Goal: Obtain resource: Download file/media

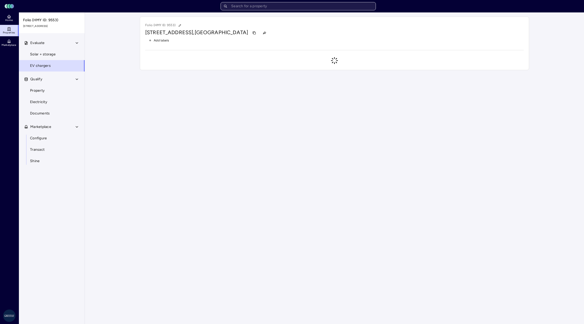
click at [300, 6] on input "text" at bounding box center [298, 6] width 155 height 8
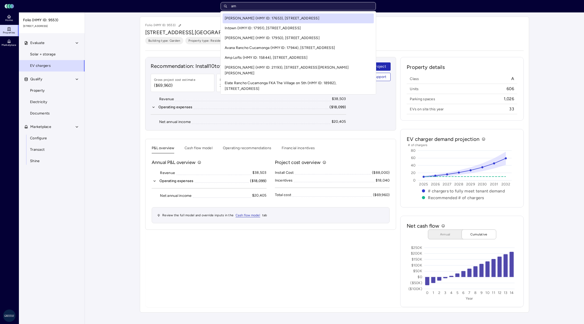
type input "a"
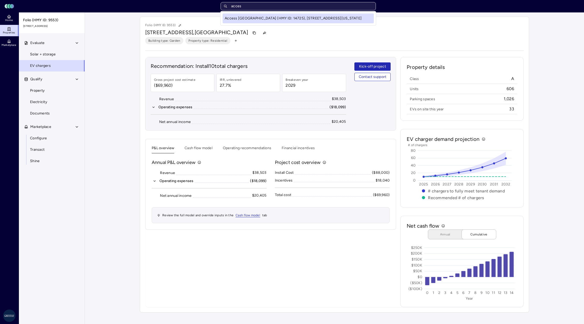
type input "access"
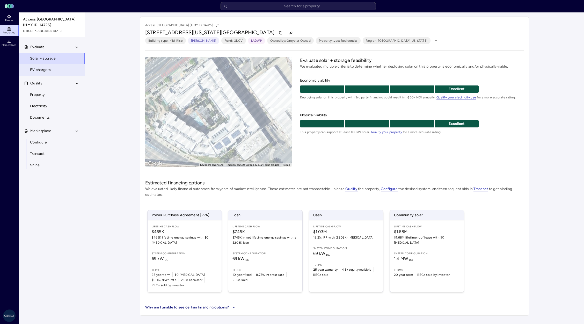
click at [42, 68] on span "EV chargers" at bounding box center [40, 70] width 21 height 6
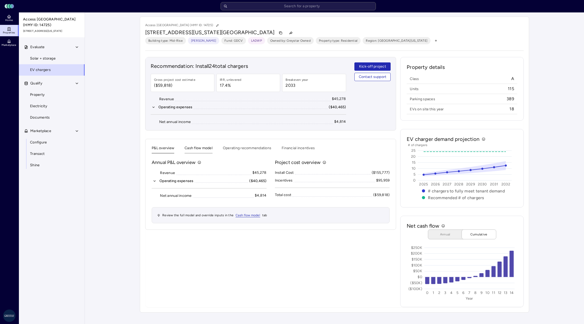
click at [202, 149] on button "Cash flow model" at bounding box center [199, 149] width 28 height 8
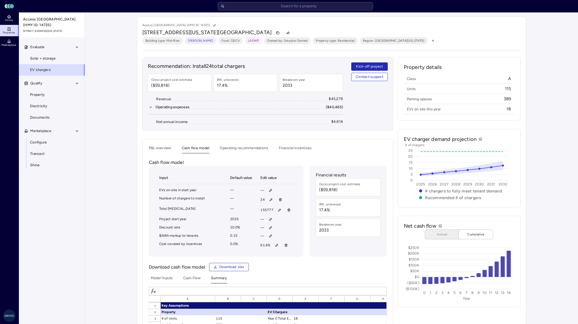
click at [202, 148] on button "Cash flow model" at bounding box center [196, 149] width 28 height 8
click at [278, 209] on icon "button" at bounding box center [280, 210] width 4 height 4
type input "143,108"
click at [304, 244] on span "Save" at bounding box center [304, 244] width 8 height 6
click at [276, 245] on icon "button" at bounding box center [277, 245] width 2 height 2
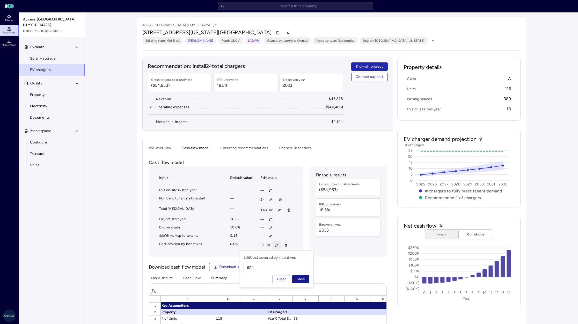
type input "67.1"
click at [298, 277] on span "Save" at bounding box center [301, 279] width 8 height 6
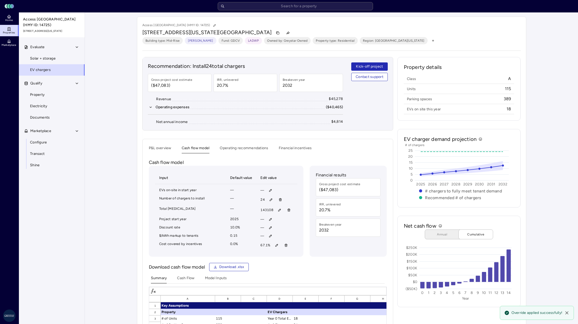
click at [163, 144] on div "P&L overview Cash flow model Operating recommendations Financial incentives Cas…" at bounding box center [267, 307] width 251 height 336
click at [161, 149] on button "P&L overview" at bounding box center [160, 149] width 23 height 8
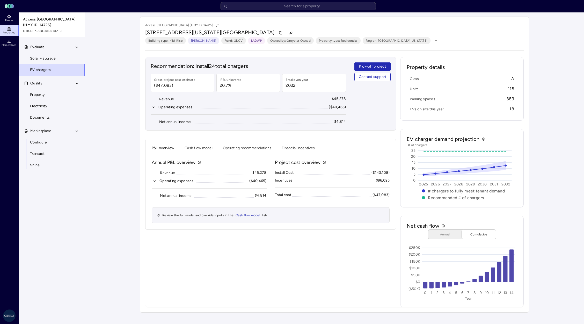
click at [158, 181] on button "Operating expenses ($40,465)" at bounding box center [209, 181] width 115 height 6
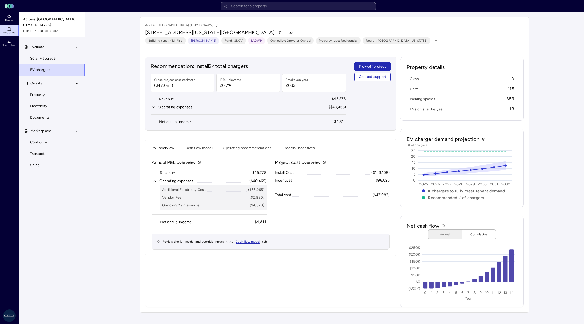
click at [284, 3] on input "text" at bounding box center [298, 6] width 155 height 8
type input "[PERSON_NAME]"
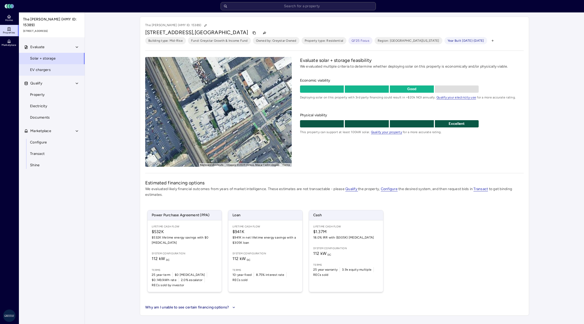
click at [41, 68] on span "EV chargers" at bounding box center [40, 70] width 21 height 6
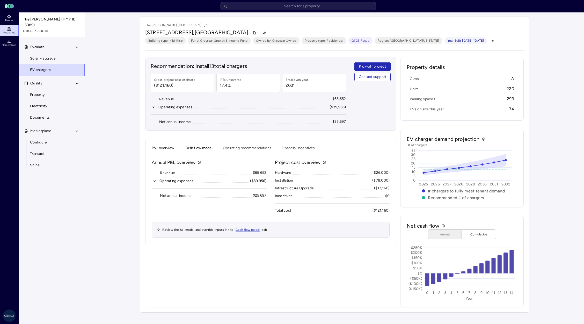
click at [204, 147] on button "Cash flow model" at bounding box center [199, 149] width 28 height 8
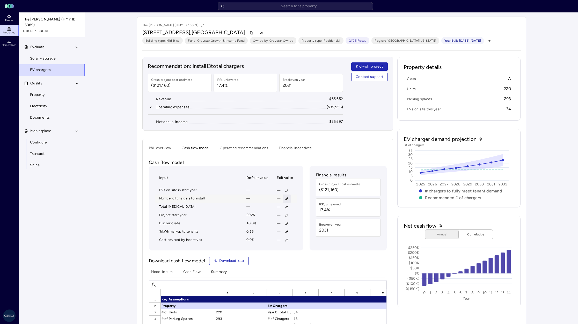
click at [283, 198] on button "button" at bounding box center [287, 198] width 8 height 8
type input "10"
click at [310, 232] on span "Save" at bounding box center [311, 233] width 8 height 6
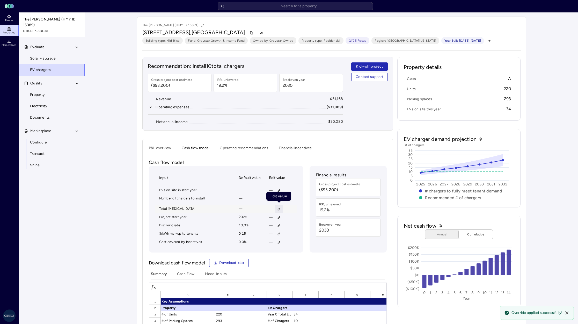
click at [279, 208] on icon "button" at bounding box center [279, 209] width 4 height 4
click at [272, 241] on form "Edit Total CapEx Clear Save" at bounding box center [279, 233] width 66 height 28
click at [280, 243] on span "Clear" at bounding box center [284, 243] width 9 height 6
click at [279, 198] on icon "button" at bounding box center [280, 200] width 4 height 4
type input "20"
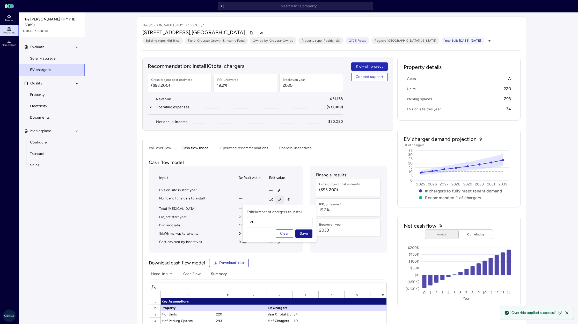
click at [302, 233] on span "Save" at bounding box center [304, 234] width 8 height 6
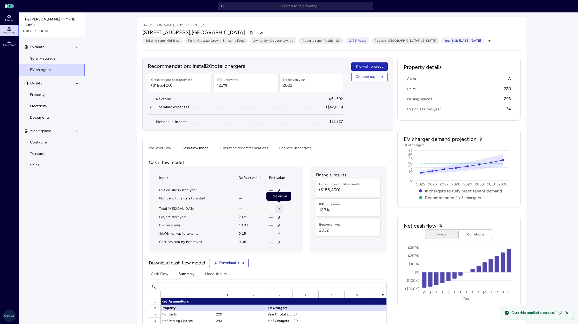
click at [279, 207] on icon "button" at bounding box center [279, 209] width 4 height 4
type input "82,498"
click at [301, 242] on span "Save" at bounding box center [303, 243] width 8 height 6
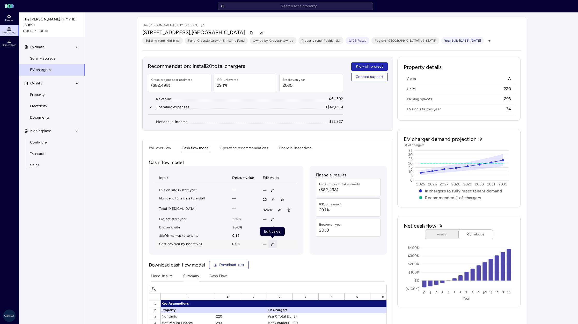
click at [273, 244] on icon "button" at bounding box center [273, 244] width 4 height 4
type input "49.5"
click at [288, 274] on button "Save" at bounding box center [296, 278] width 17 height 8
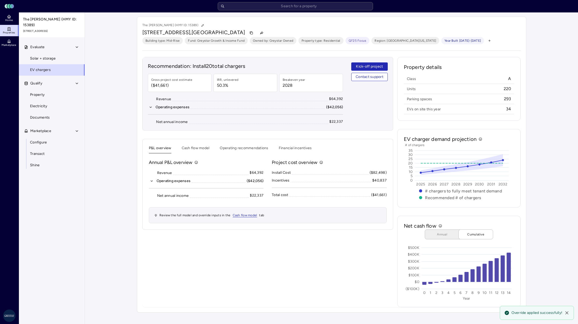
click at [163, 148] on button "P&L overview" at bounding box center [160, 149] width 23 height 8
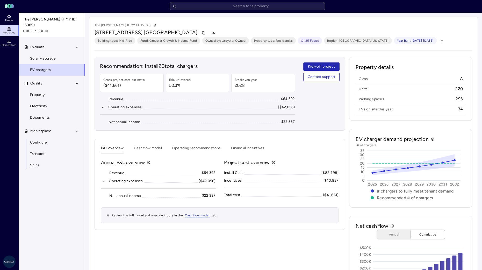
click at [164, 147] on div "P&L overview Cash flow model Operating recommendations Financial incentives" at bounding box center [219, 149] width 237 height 8
click at [193, 148] on button "Operating recommendations" at bounding box center [196, 149] width 48 height 8
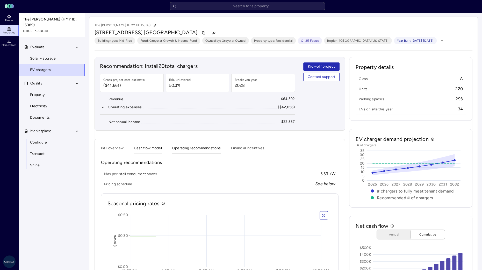
click at [161, 148] on button "Cash flow model" at bounding box center [148, 149] width 28 height 8
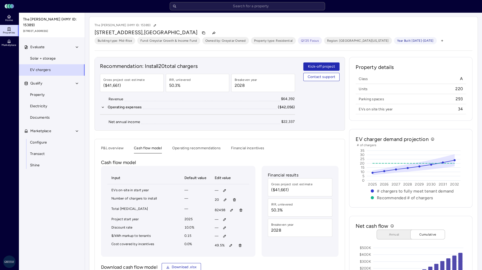
click at [171, 147] on div "P&L overview Cash flow model Operating recommendations Financial incentives" at bounding box center [219, 149] width 237 height 8
click at [175, 147] on button "Operating recommendations" at bounding box center [196, 149] width 48 height 8
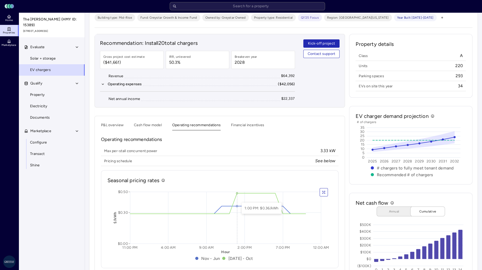
scroll to position [14, 0]
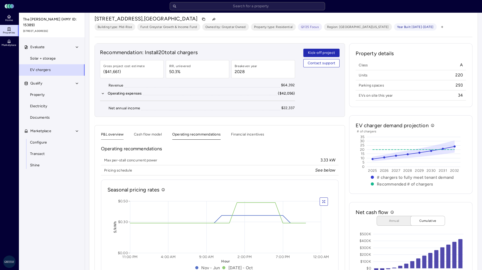
click at [115, 138] on button "P&L overview" at bounding box center [112, 136] width 23 height 8
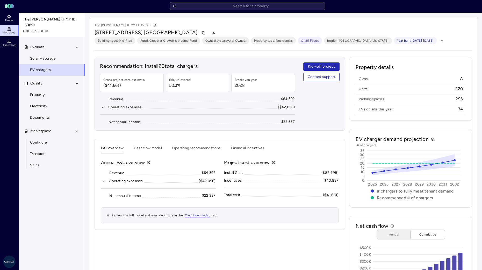
click at [104, 181] on icon "button" at bounding box center [104, 180] width 2 height 1
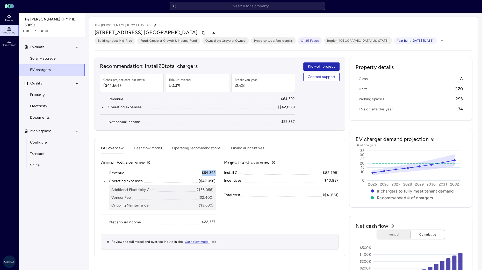
drag, startPoint x: 201, startPoint y: 172, endPoint x: 216, endPoint y: 171, distance: 15.6
click at [216, 171] on div "Annual P&L overview Revenue $64,392 Operating expenses ($42,056) Additional Ele…" at bounding box center [219, 204] width 237 height 91
click at [249, 219] on div "Annual P&L overview Revenue $64,392 Operating expenses ($42,056) Additional Ele…" at bounding box center [219, 204] width 237 height 91
click at [237, 4] on input "text" at bounding box center [247, 6] width 155 height 8
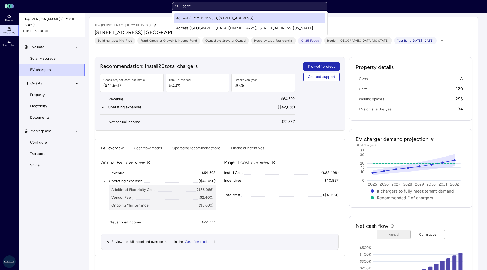
type input "acces"
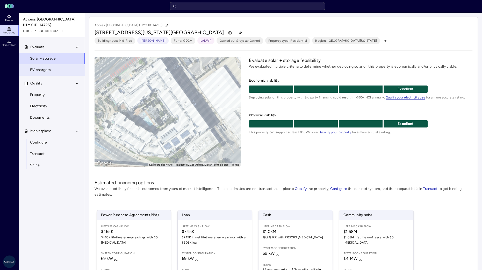
click at [74, 75] on link "EV chargers" at bounding box center [52, 69] width 66 height 11
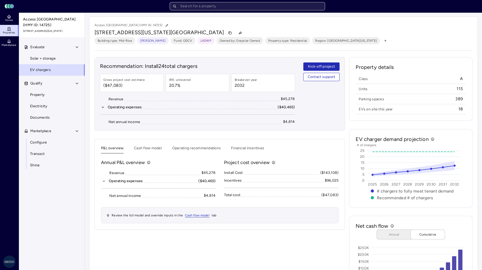
click at [278, 8] on input "text" at bounding box center [247, 6] width 155 height 8
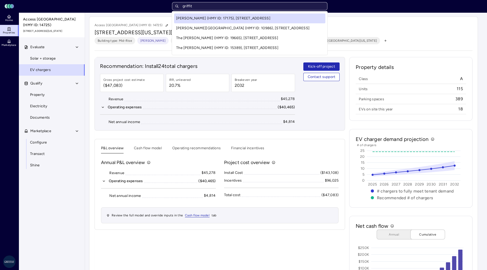
type input "[PERSON_NAME]"
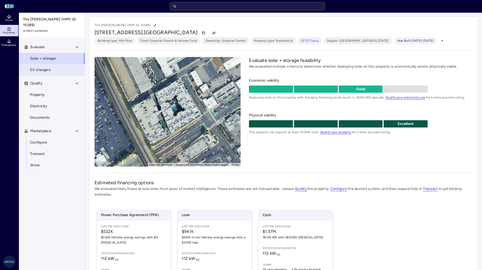
click at [27, 65] on link "EV chargers" at bounding box center [52, 69] width 66 height 11
click at [43, 69] on link "EV chargers" at bounding box center [52, 69] width 66 height 11
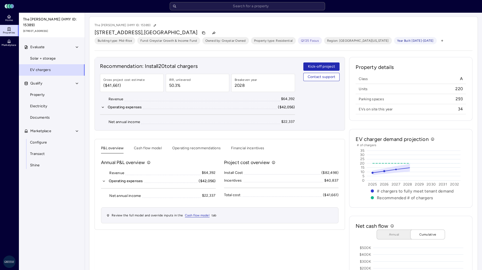
click at [205, 16] on div "The Griffith (HMY ID: 15389) 435 W Los Feliz Rd, Glendale, CA 91204 Building ty…" at bounding box center [283, 164] width 397 height 304
click at [206, 7] on input "text" at bounding box center [247, 6] width 155 height 8
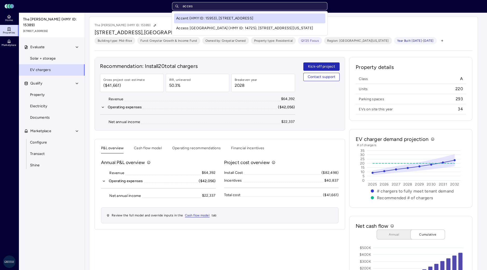
type input "access"
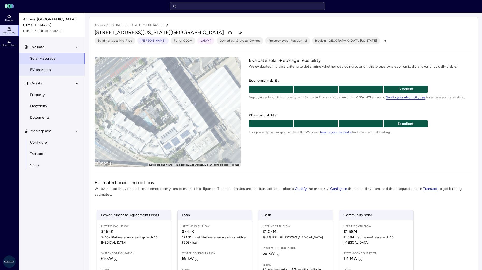
click at [51, 73] on link "EV chargers" at bounding box center [52, 69] width 66 height 11
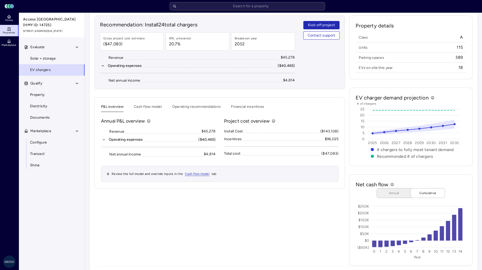
scroll to position [46, 0]
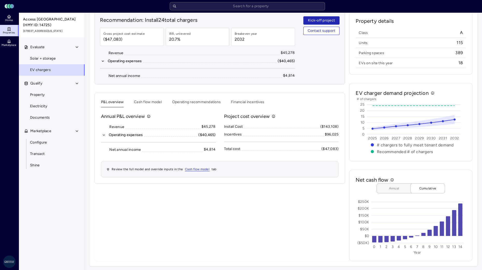
click at [395, 184] on button "Annual" at bounding box center [396, 188] width 39 height 10
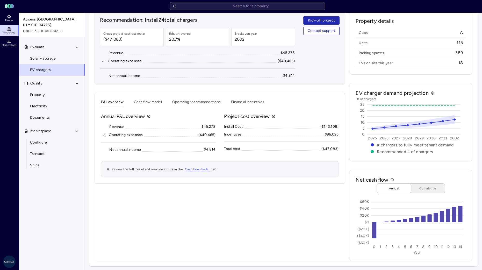
click at [106, 135] on button "Operating expenses ($40,465)" at bounding box center [158, 135] width 115 height 6
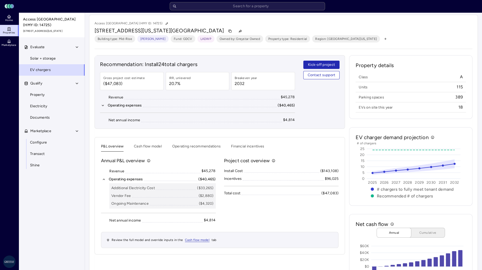
scroll to position [0, 0]
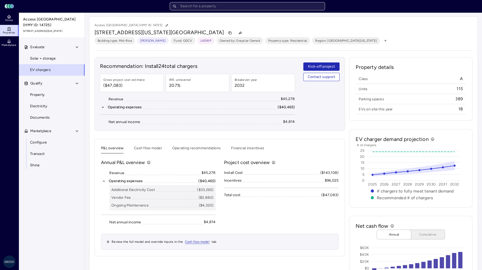
click at [198, 9] on input "text" at bounding box center [247, 6] width 155 height 8
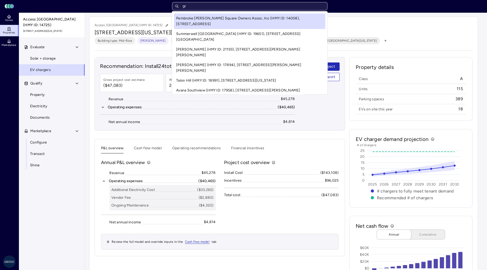
type input "g"
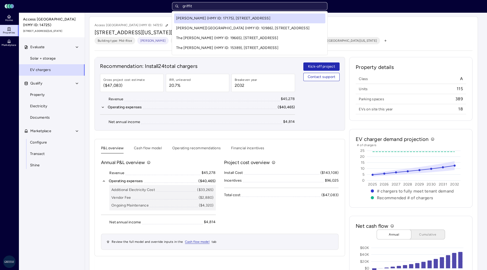
type input "[PERSON_NAME]"
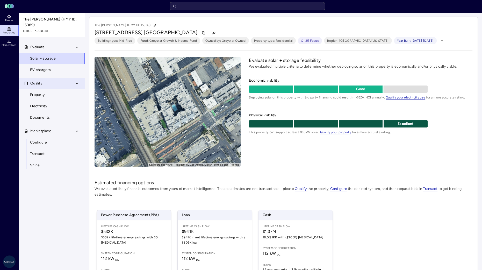
click at [35, 81] on span "Qualify" at bounding box center [36, 84] width 12 height 6
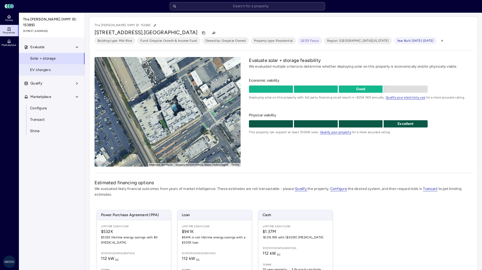
click at [38, 67] on span "EV chargers" at bounding box center [40, 70] width 21 height 6
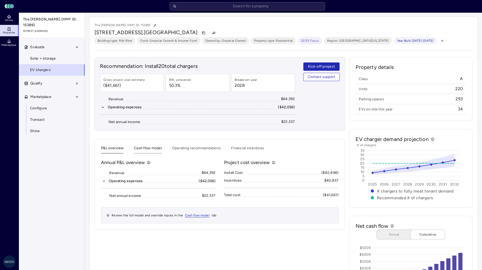
drag, startPoint x: 150, startPoint y: 146, endPoint x: 148, endPoint y: 148, distance: 2.8
click at [149, 146] on button "Cash flow model" at bounding box center [148, 149] width 28 height 8
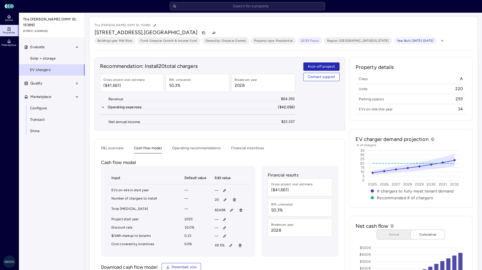
click at [148, 148] on button "Cash flow model" at bounding box center [148, 149] width 28 height 8
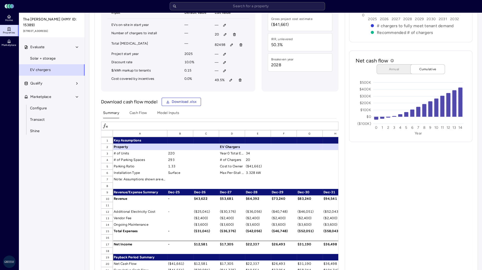
scroll to position [212, 0]
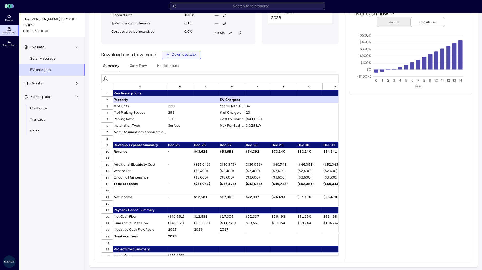
click at [175, 54] on span "Download .xlsx" at bounding box center [184, 55] width 25 height 6
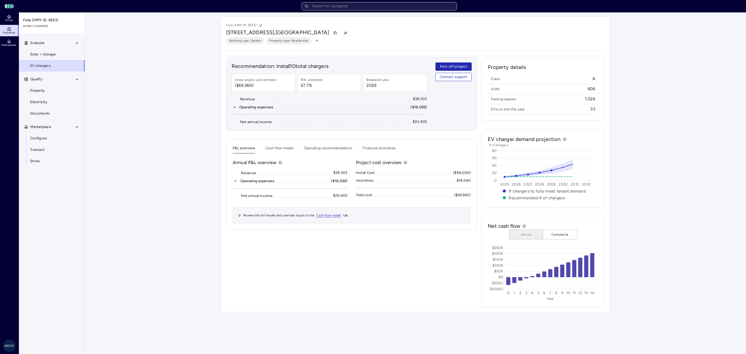
click at [401, 6] on input "text" at bounding box center [378, 6] width 155 height 8
type input "access"
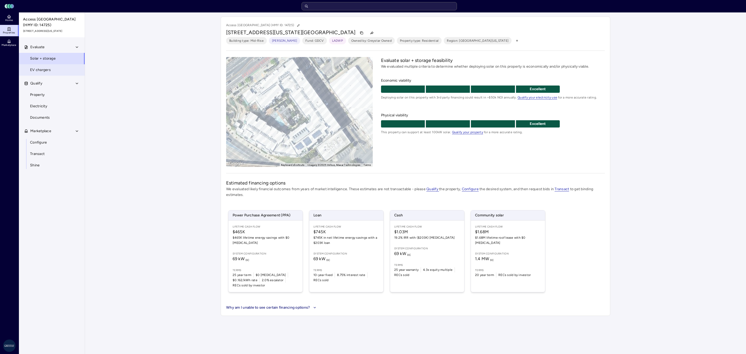
click at [39, 73] on link "EV chargers" at bounding box center [52, 69] width 66 height 11
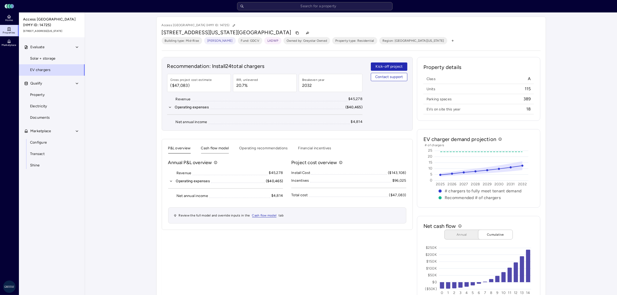
click at [213, 150] on button "Cash flow model" at bounding box center [215, 149] width 28 height 8
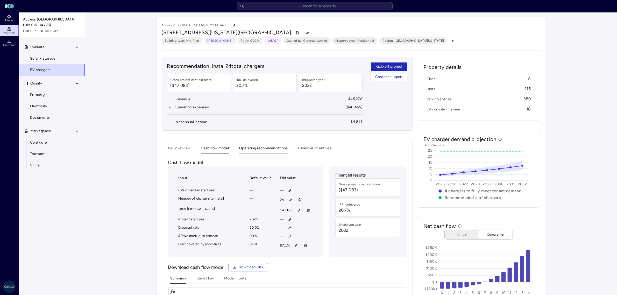
click at [266, 151] on button "Operating recommendations" at bounding box center [263, 149] width 48 height 8
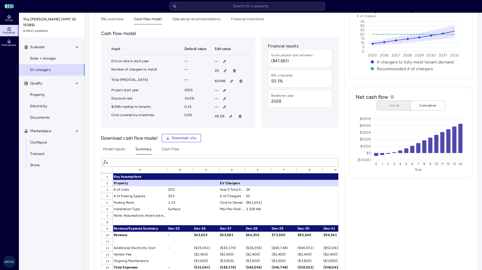
scroll to position [129, 0]
click at [188, 139] on span "Download .xlsx" at bounding box center [184, 138] width 25 height 6
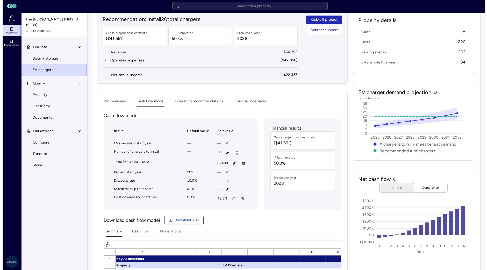
scroll to position [97, 0]
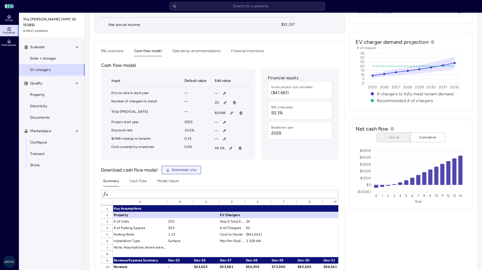
click at [177, 170] on span "Download .xlsx" at bounding box center [184, 170] width 25 height 6
click at [216, 4] on input "text" at bounding box center [247, 6] width 155 height 8
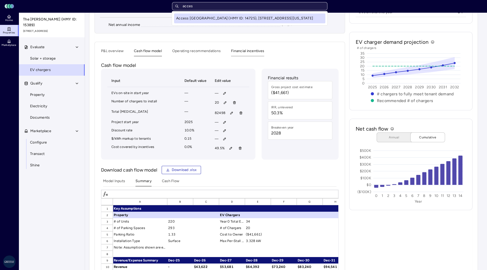
type input "access"
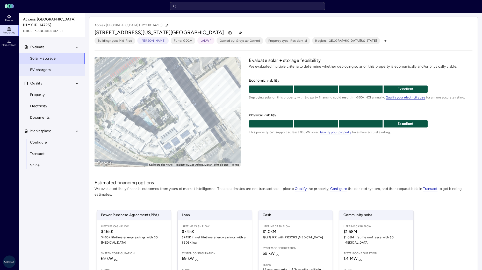
click at [39, 70] on span "EV chargers" at bounding box center [40, 70] width 21 height 6
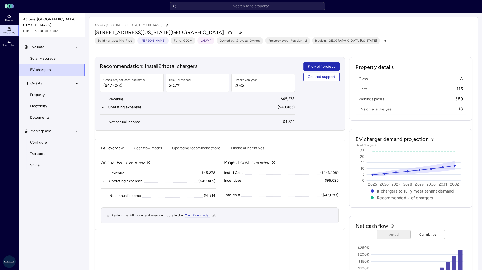
click at [152, 143] on div "P&L overview Cash flow model Operating recommendations Financial incentives Ann…" at bounding box center [220, 184] width 250 height 91
click at [151, 144] on div "P&L overview Cash flow model Operating recommendations Financial incentives Ann…" at bounding box center [220, 184] width 250 height 91
click at [150, 146] on button "Cash flow model" at bounding box center [148, 149] width 28 height 8
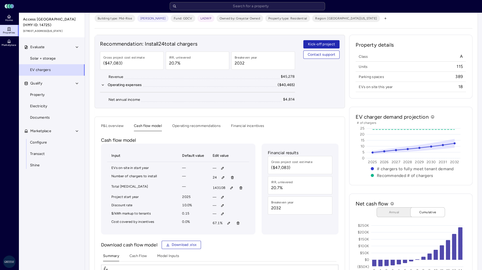
scroll to position [32, 0]
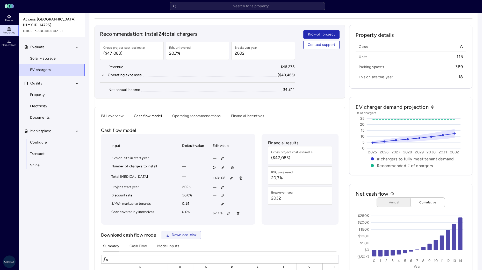
click at [174, 234] on span "Download .xlsx" at bounding box center [184, 235] width 25 height 6
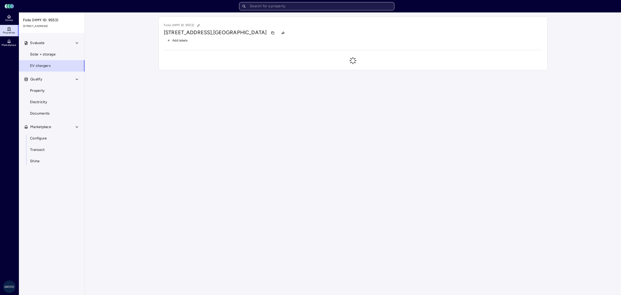
click at [278, 7] on input "text" at bounding box center [316, 6] width 155 height 8
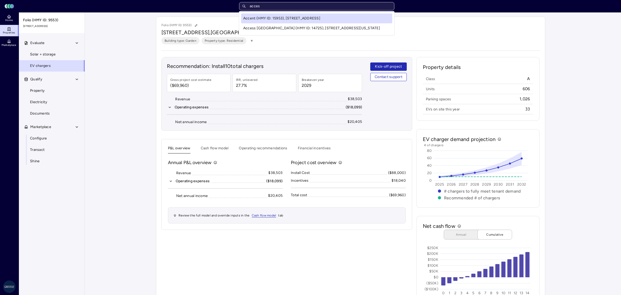
type input "access"
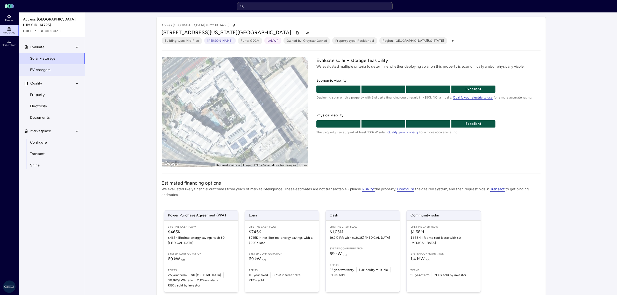
click at [59, 66] on link "EV chargers" at bounding box center [52, 69] width 66 height 11
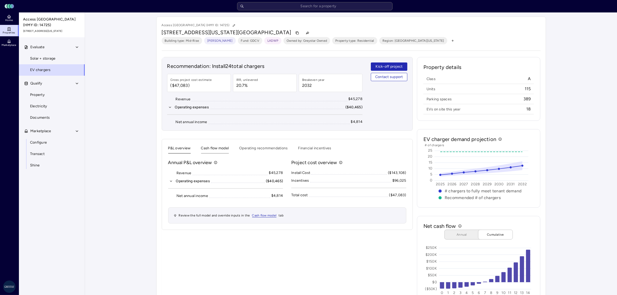
click at [211, 147] on button "Cash flow model" at bounding box center [215, 149] width 28 height 8
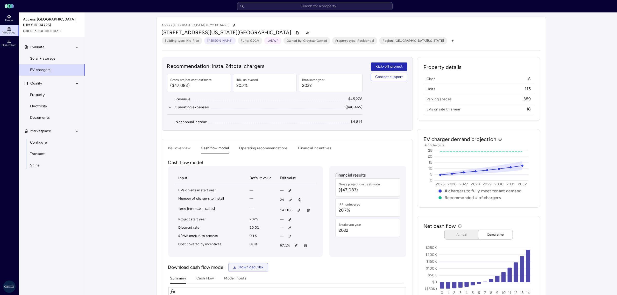
click at [247, 267] on span "Download .xlsx" at bounding box center [250, 267] width 25 height 6
click at [306, 34] on icon "button" at bounding box center [308, 33] width 4 height 4
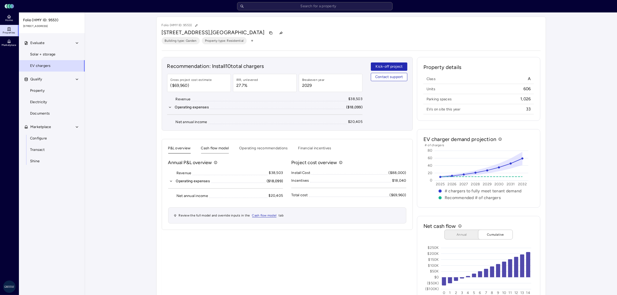
click at [217, 152] on button "Cash flow model" at bounding box center [215, 149] width 28 height 8
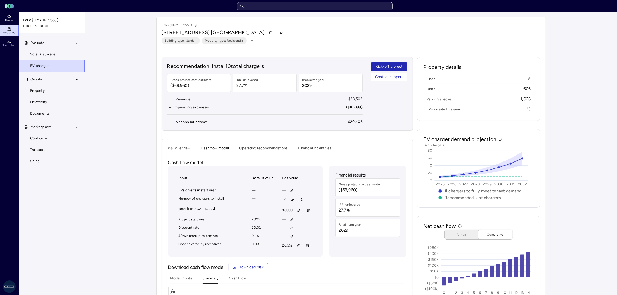
click at [283, 7] on input "text" at bounding box center [314, 6] width 155 height 8
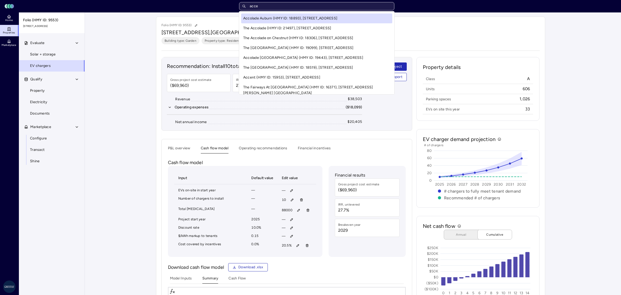
type input "acces"
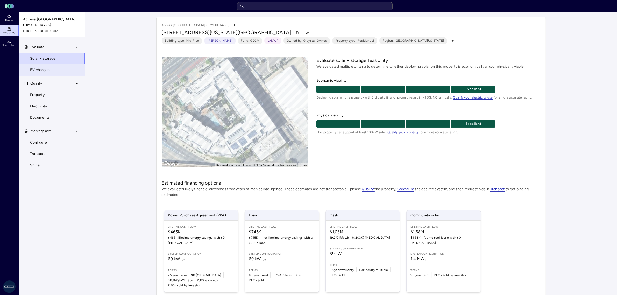
click at [56, 66] on link "EV chargers" at bounding box center [52, 69] width 66 height 11
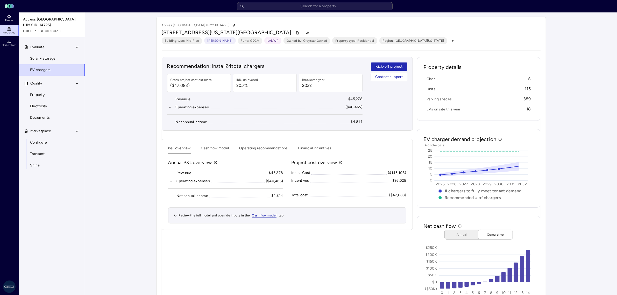
scroll to position [22, 0]
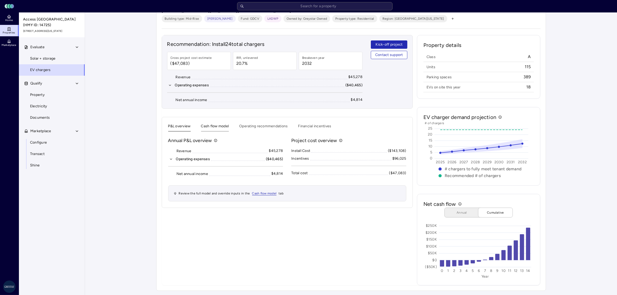
click at [212, 126] on button "Cash flow model" at bounding box center [215, 127] width 28 height 8
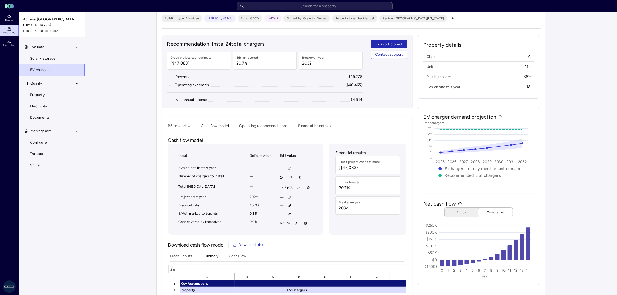
click at [254, 241] on div "Input Default value Edit value EVs on-site in start year — — Number of chargers…" at bounding box center [287, 294] width 238 height 302
click at [249, 245] on span "Download .xlsx" at bounding box center [250, 245] width 25 height 6
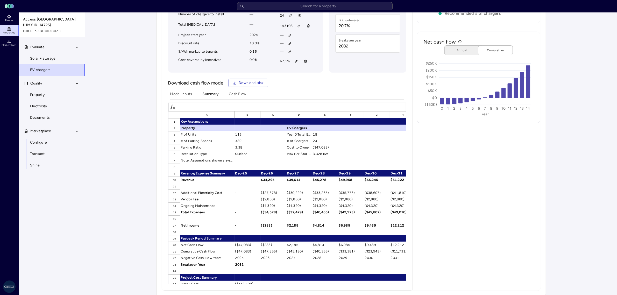
click at [228, 96] on div "Model Inputs Summary Cash Flow" at bounding box center [287, 95] width 234 height 8
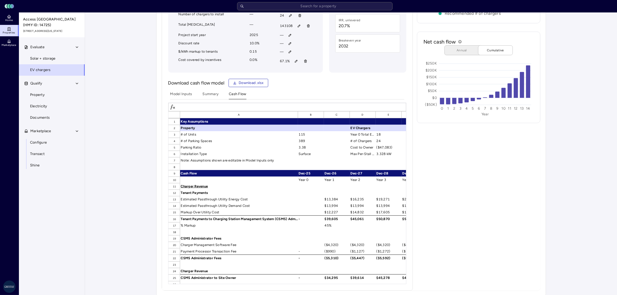
click at [240, 96] on Flow "Cash Flow" at bounding box center [237, 95] width 17 height 8
click at [240, 81] on button "Download .xlsx" at bounding box center [248, 83] width 40 height 8
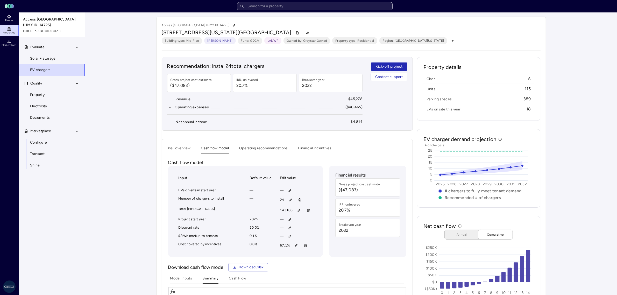
click at [279, 8] on input "text" at bounding box center [314, 6] width 155 height 8
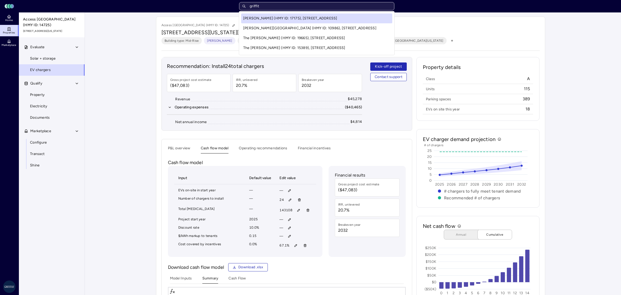
type input "[PERSON_NAME]"
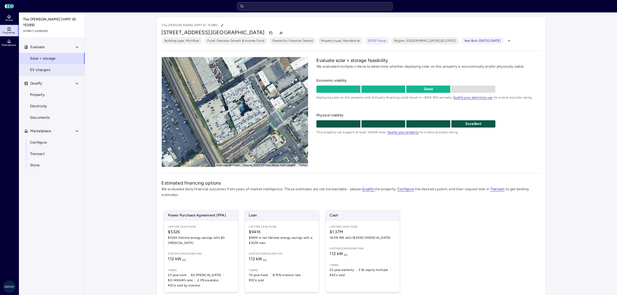
click at [37, 67] on span "EV chargers" at bounding box center [40, 70] width 21 height 6
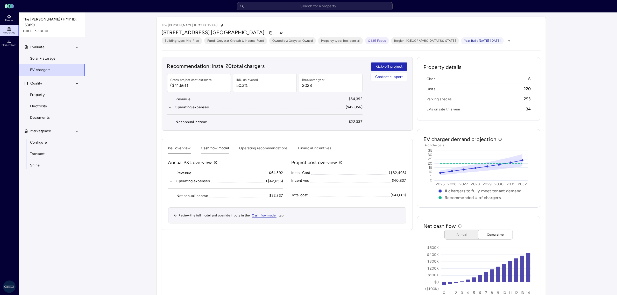
click at [218, 148] on button "Cash flow model" at bounding box center [215, 149] width 28 height 8
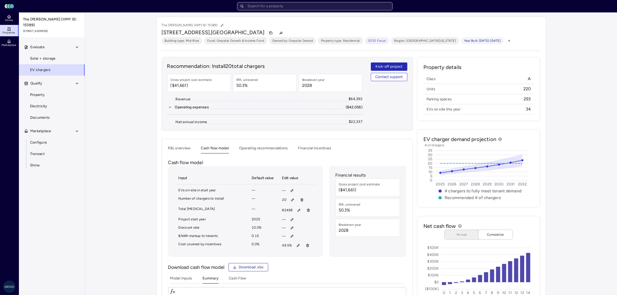
click at [284, 9] on input "text" at bounding box center [314, 6] width 155 height 8
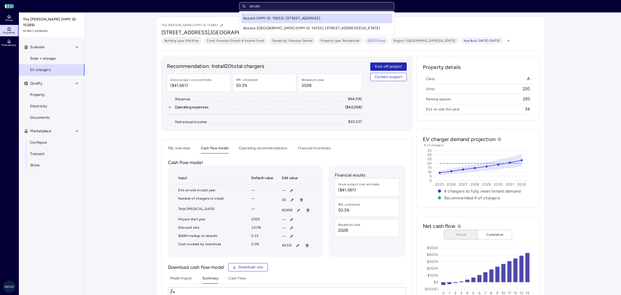
type input "access"
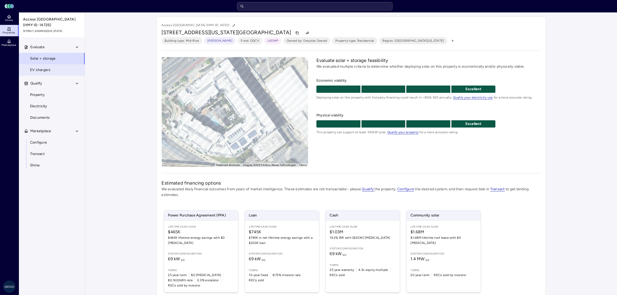
click at [48, 66] on link "EV chargers" at bounding box center [52, 69] width 66 height 11
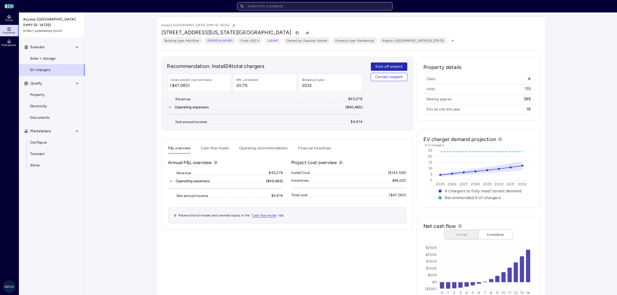
click at [267, 6] on input "text" at bounding box center [314, 6] width 155 height 8
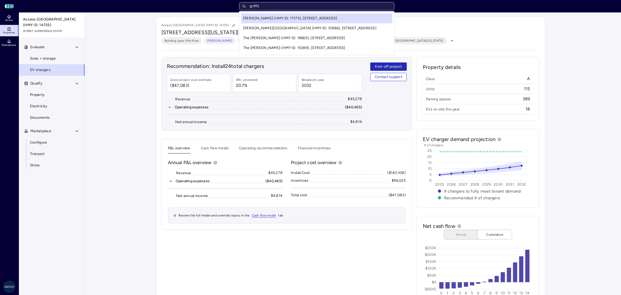
type input "[PERSON_NAME]"
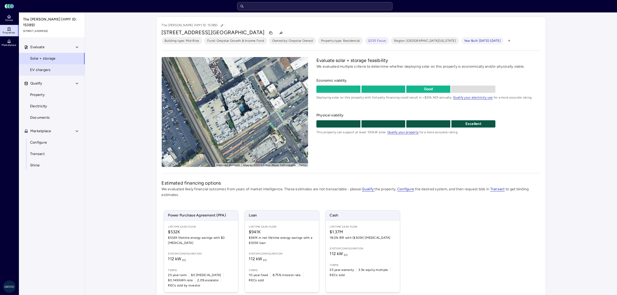
click at [62, 64] on link "EV chargers" at bounding box center [52, 69] width 66 height 11
